Goal: Feedback & Contribution: Leave review/rating

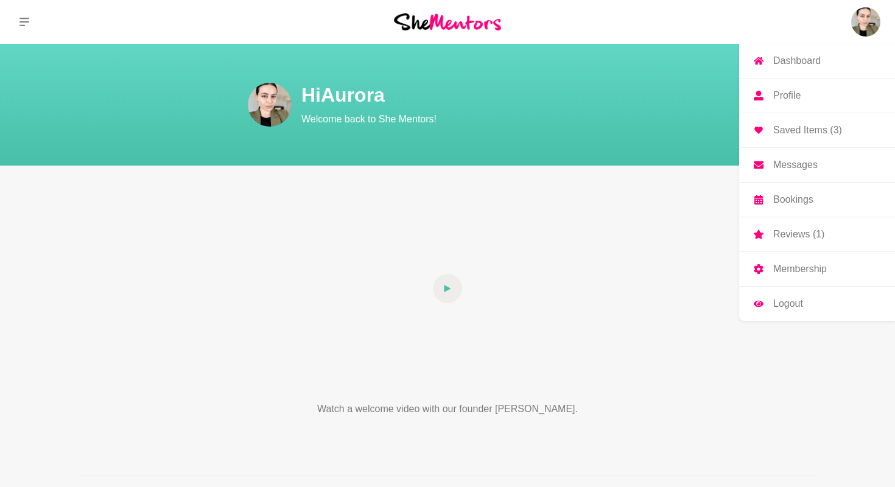
click at [857, 25] on img at bounding box center [865, 21] width 29 height 29
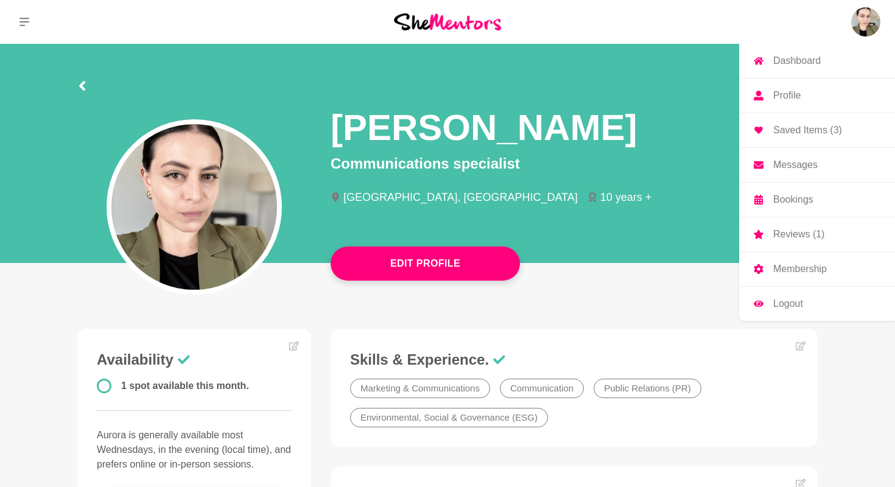
click at [800, 167] on p "Messages" at bounding box center [795, 165] width 44 height 10
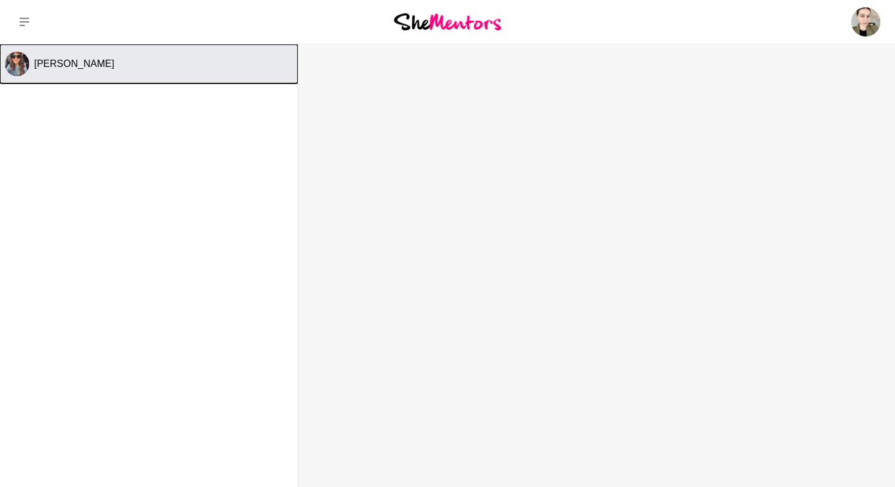
click at [206, 53] on button "[PERSON_NAME]" at bounding box center [149, 63] width 298 height 39
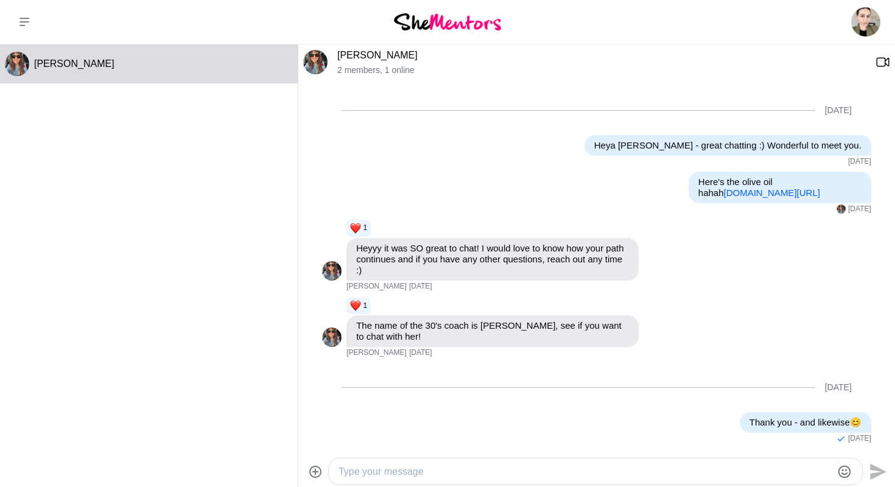
scroll to position [516, 0]
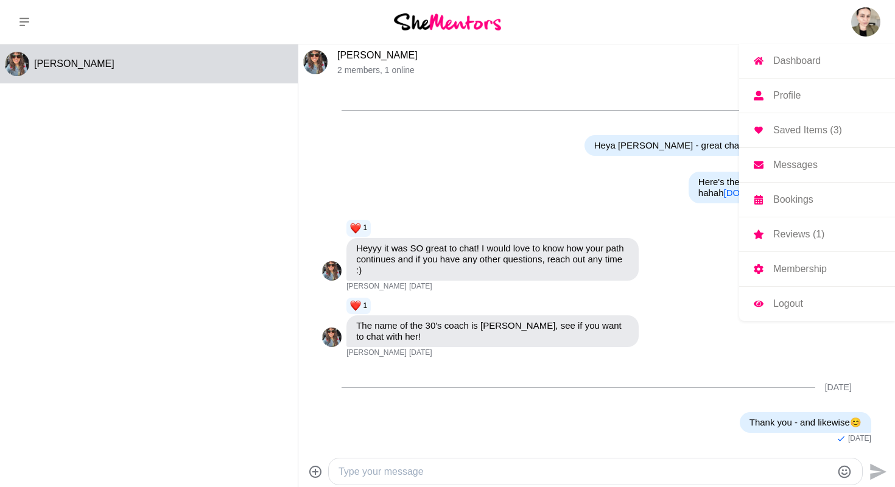
click at [863, 30] on img at bounding box center [865, 21] width 29 height 29
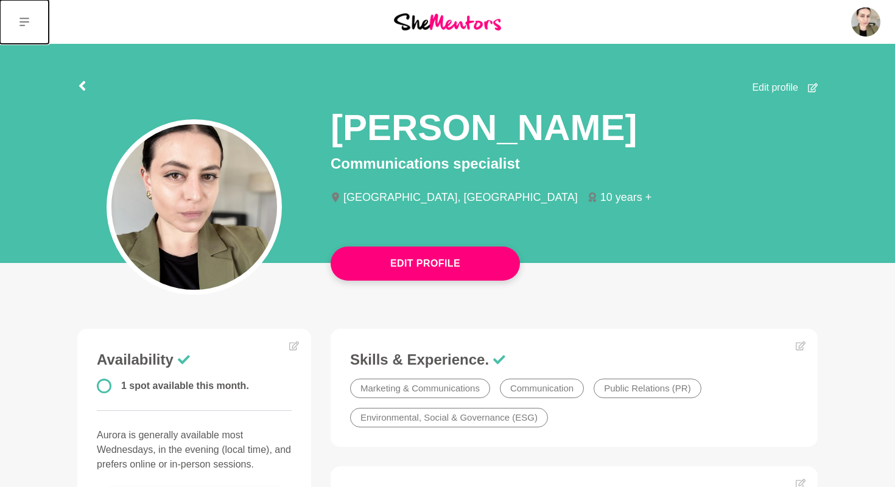
click at [18, 20] on button at bounding box center [24, 22] width 49 height 44
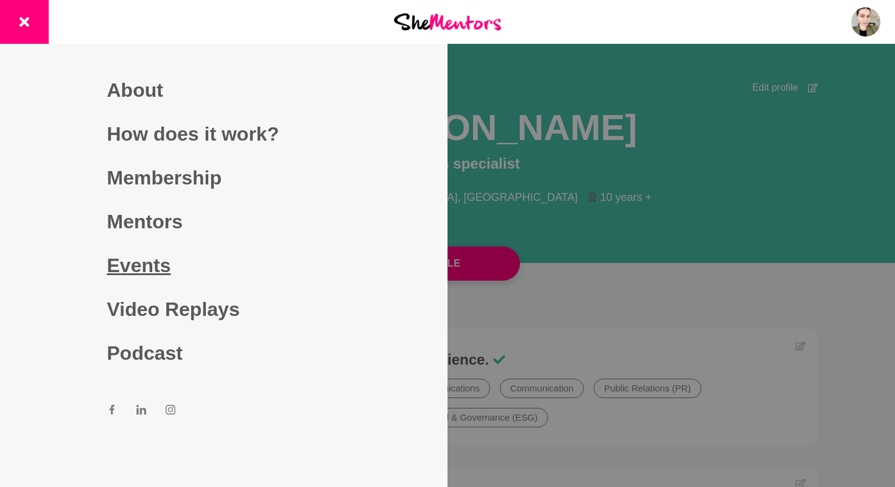
click at [119, 273] on link "Events" at bounding box center [224, 265] width 234 height 44
click at [143, 267] on link "Events" at bounding box center [224, 265] width 234 height 44
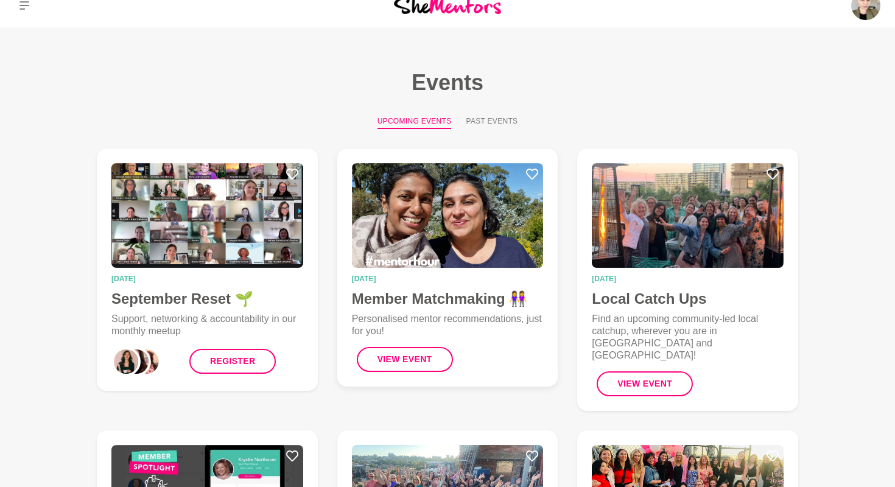
scroll to position [19, 0]
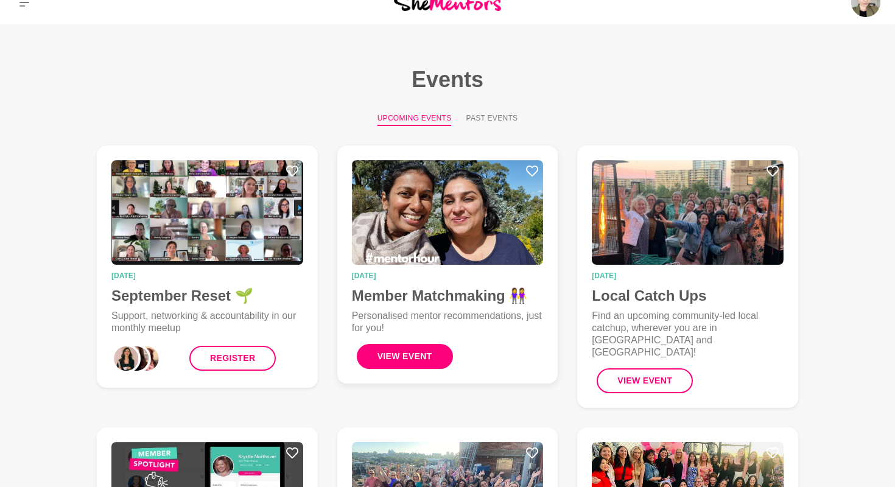
click at [412, 359] on button "View Event" at bounding box center [405, 356] width 96 height 25
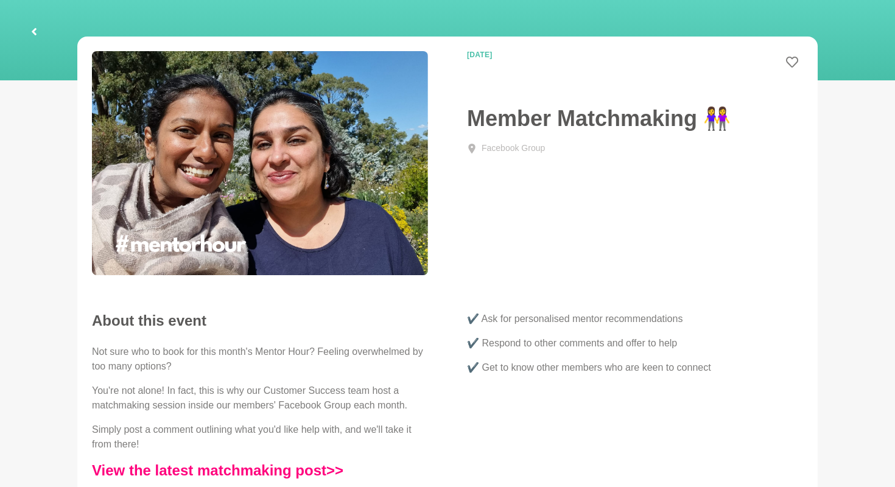
scroll to position [33, 0]
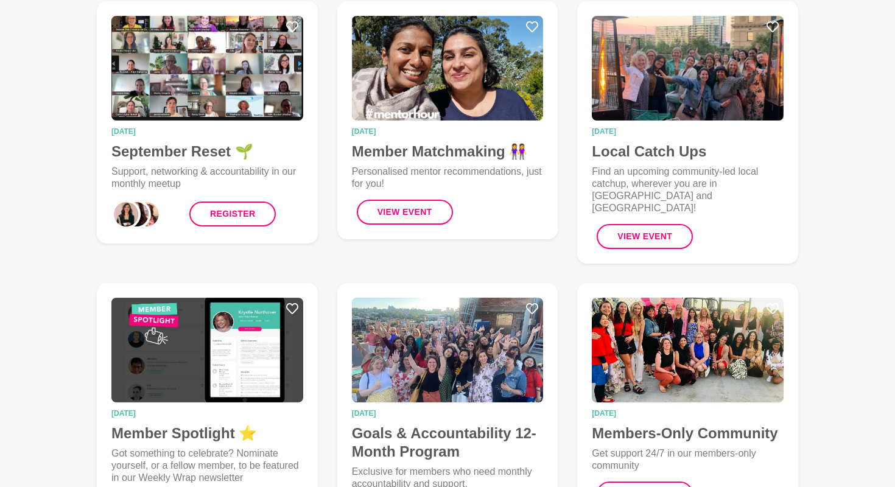
scroll to position [177, 0]
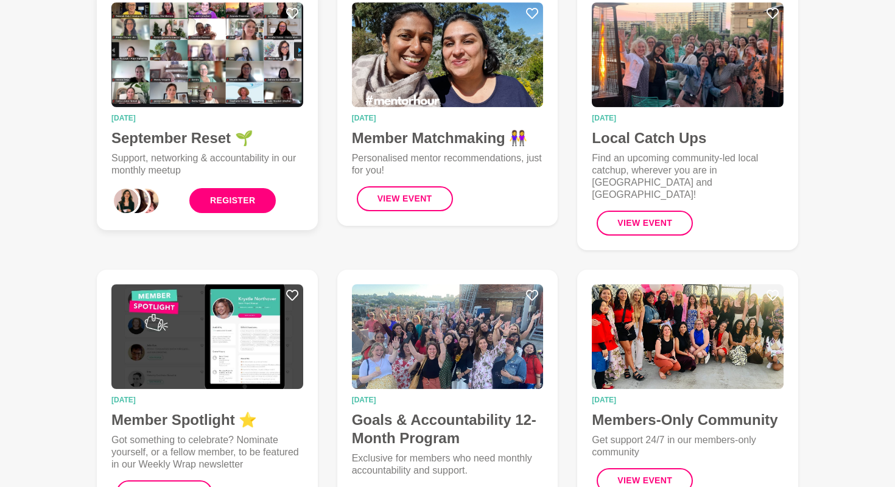
click at [237, 207] on link "Register" at bounding box center [232, 200] width 86 height 25
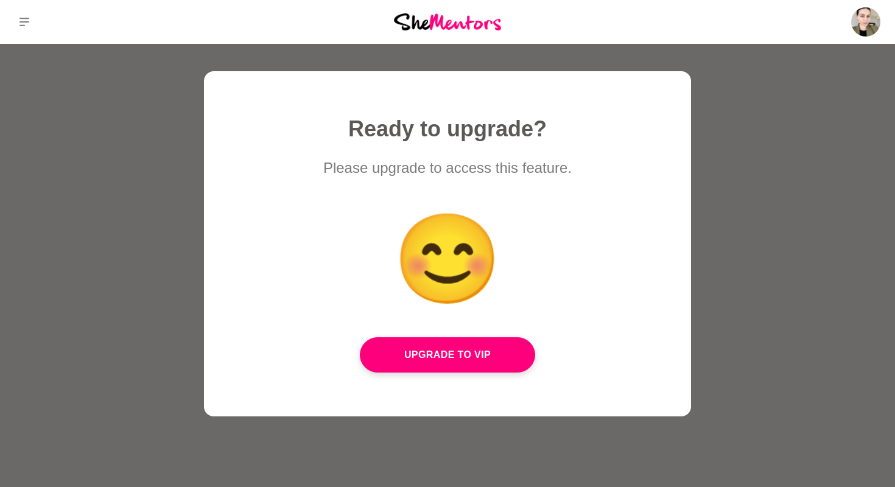
click at [772, 61] on div at bounding box center [447, 243] width 895 height 487
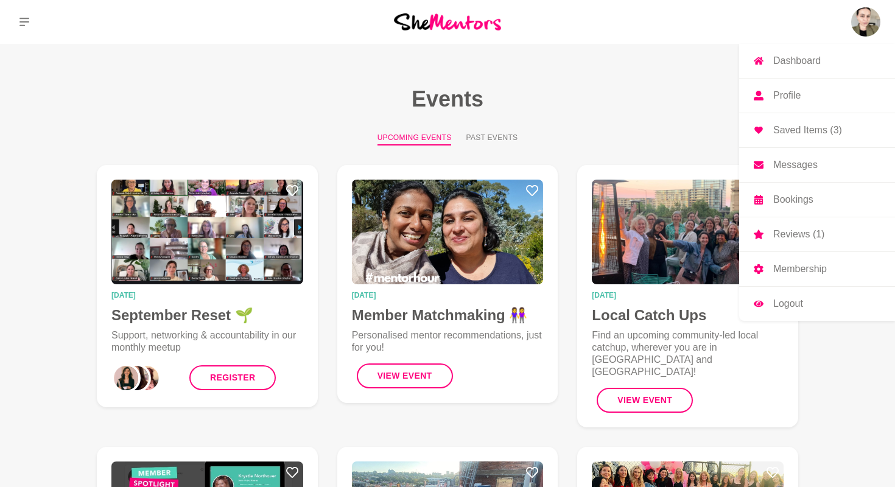
click at [803, 234] on p "Reviews (1)" at bounding box center [798, 234] width 51 height 10
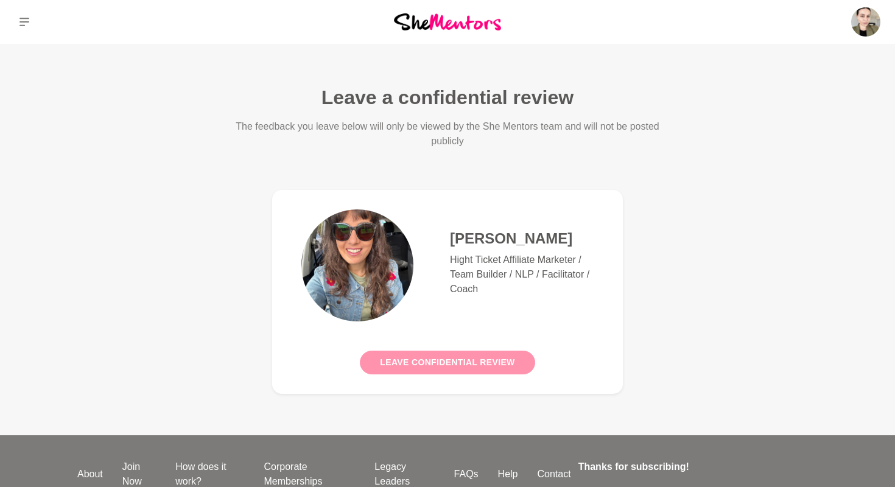
click at [475, 368] on button "Leave confidential review" at bounding box center [447, 363] width 175 height 24
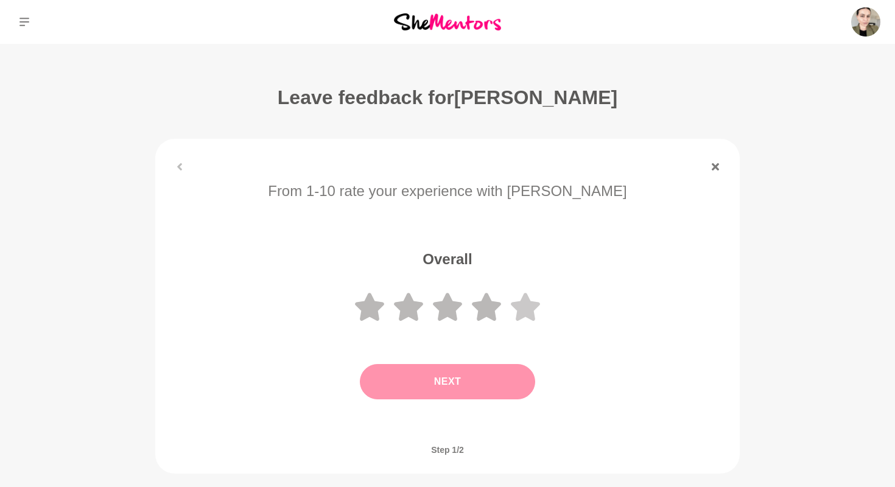
click at [535, 302] on icon at bounding box center [525, 307] width 29 height 28
click at [477, 382] on button "Next" at bounding box center [447, 381] width 175 height 35
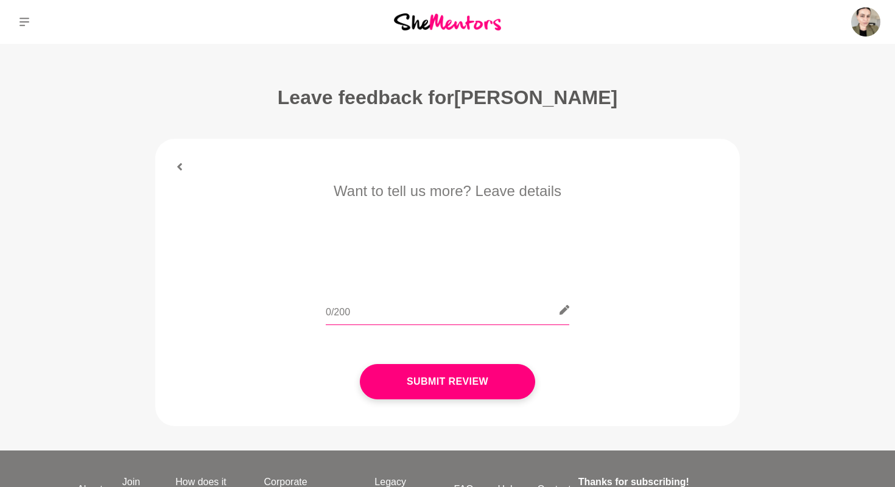
click at [506, 311] on input "text" at bounding box center [447, 310] width 243 height 30
type input "K"
type input "[PERSON_NAME] is a wonderful person. Super grateful to have met her and for her…"
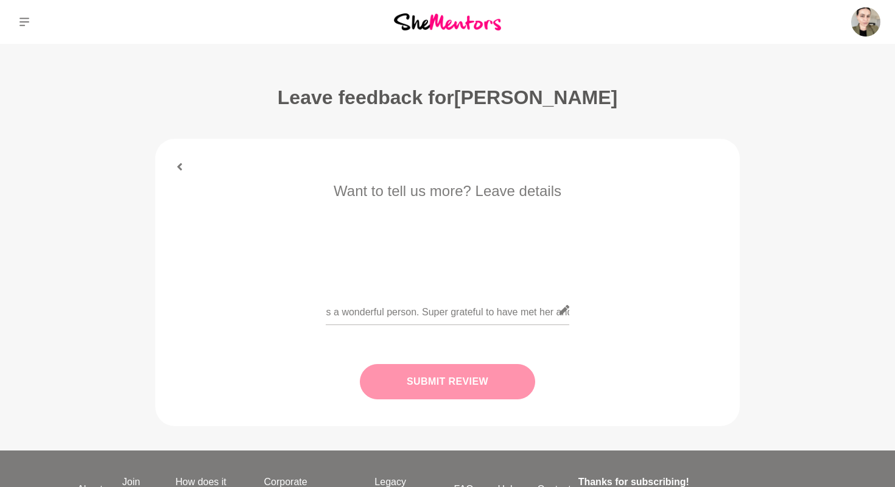
click at [491, 385] on button "Submit Review" at bounding box center [447, 381] width 175 height 35
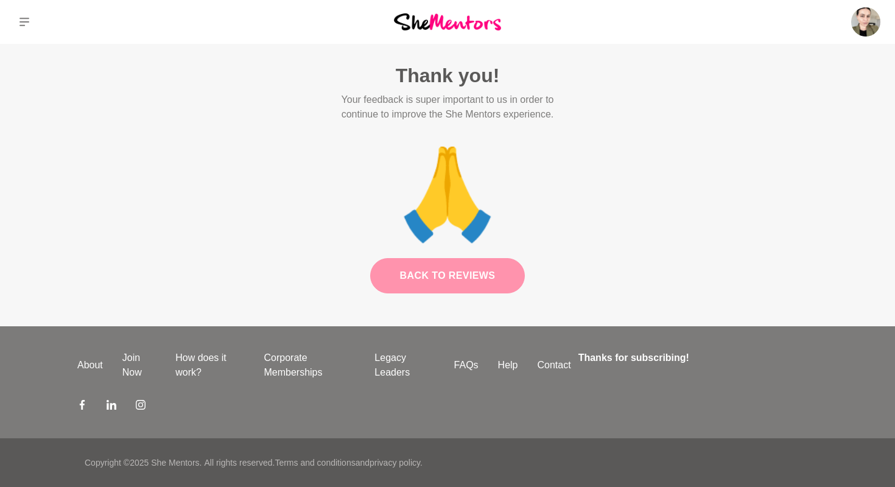
click at [464, 278] on link "Back to Reviews" at bounding box center [447, 275] width 155 height 35
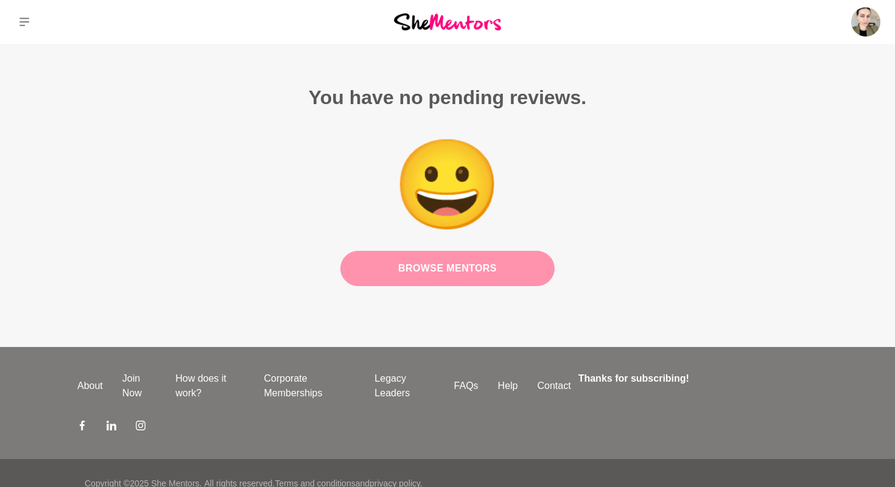
click at [472, 273] on link "Browse Mentors" at bounding box center [447, 268] width 214 height 35
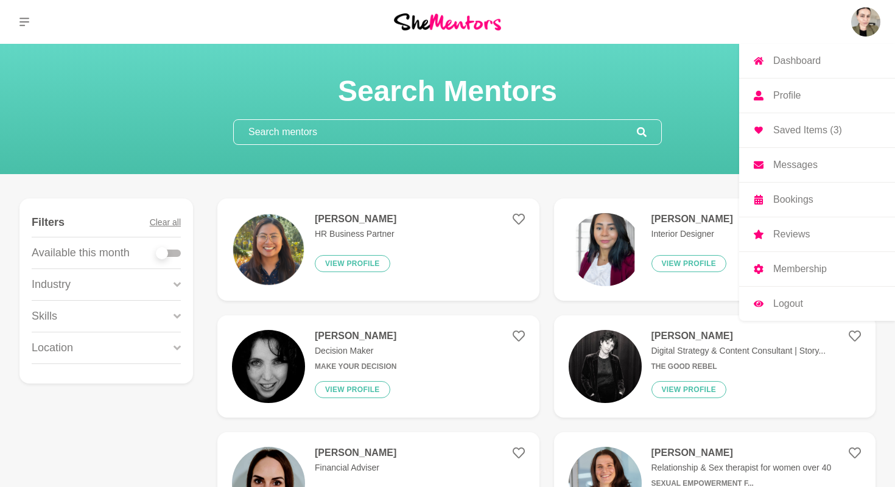
click at [858, 19] on img at bounding box center [865, 21] width 29 height 29
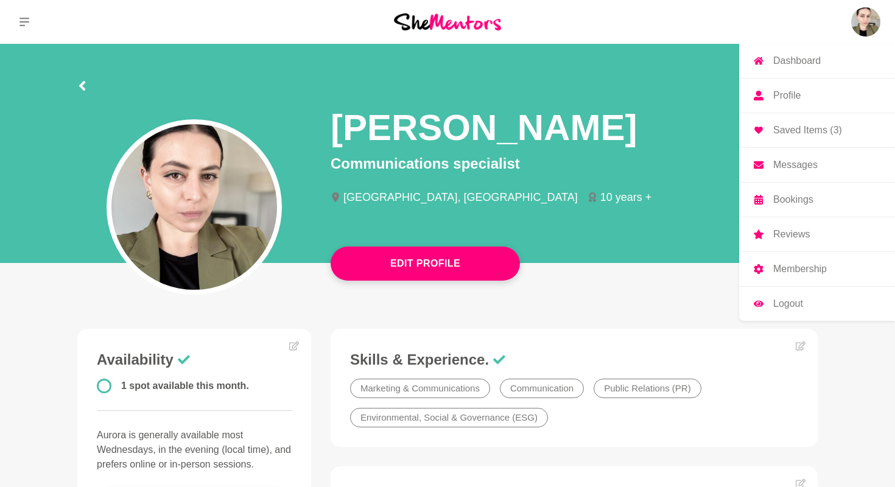
click at [785, 299] on p "Logout" at bounding box center [788, 304] width 30 height 10
